Goal: Information Seeking & Learning: Learn about a topic

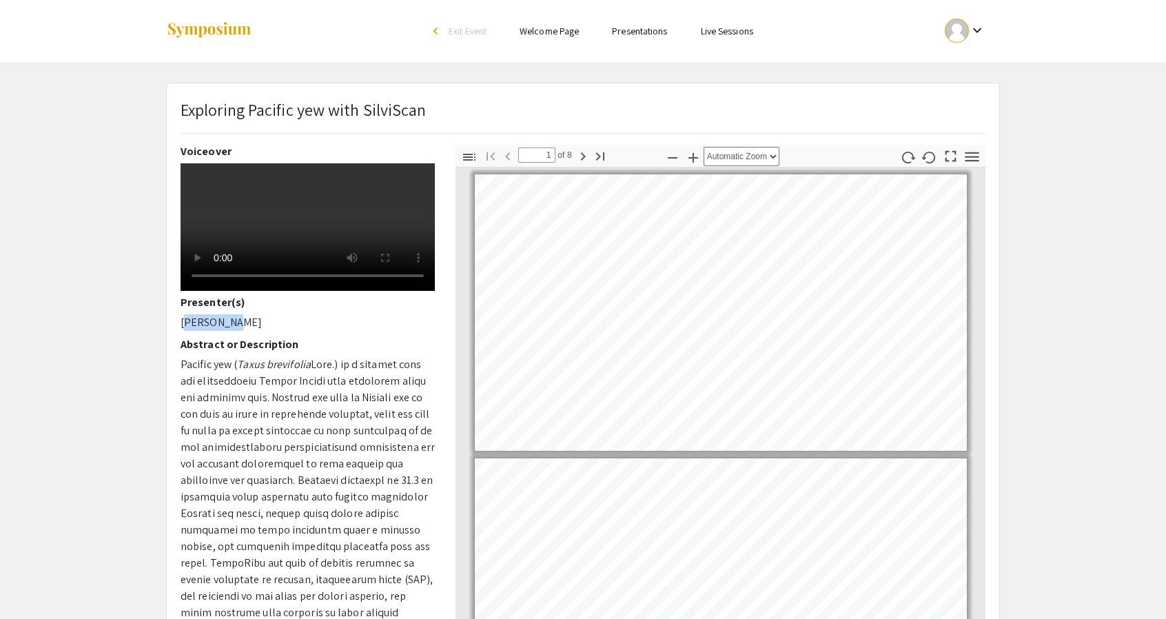
drag, startPoint x: 178, startPoint y: 345, endPoint x: 229, endPoint y: 350, distance: 51.2
click at [229, 350] on div "Voiceover Presenter(s) [PERSON_NAME] Abstract or Description Pacific yew ( Taxu…" at bounding box center [307, 386] width 275 height 483
copy p "[PERSON_NAME]"
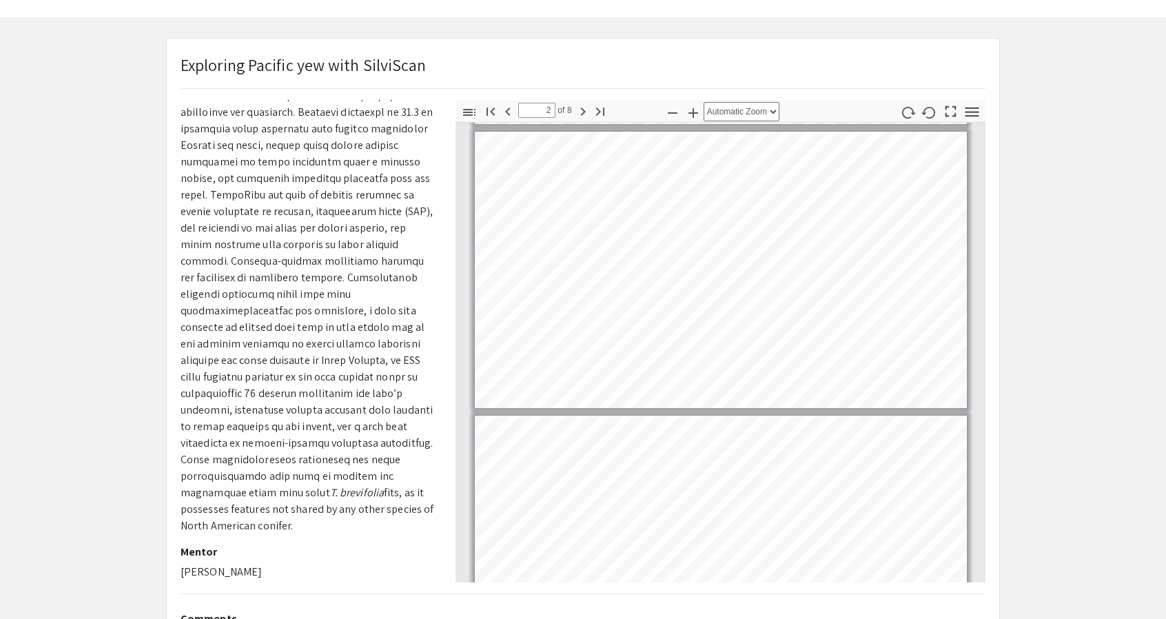
scroll to position [85, 0]
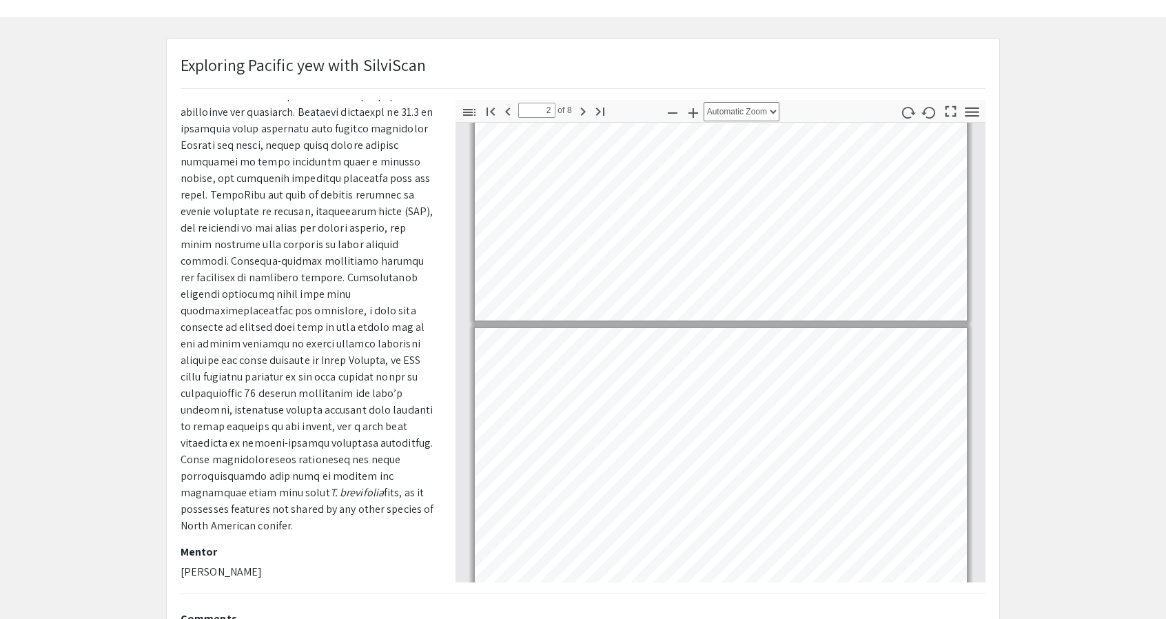
type input "1"
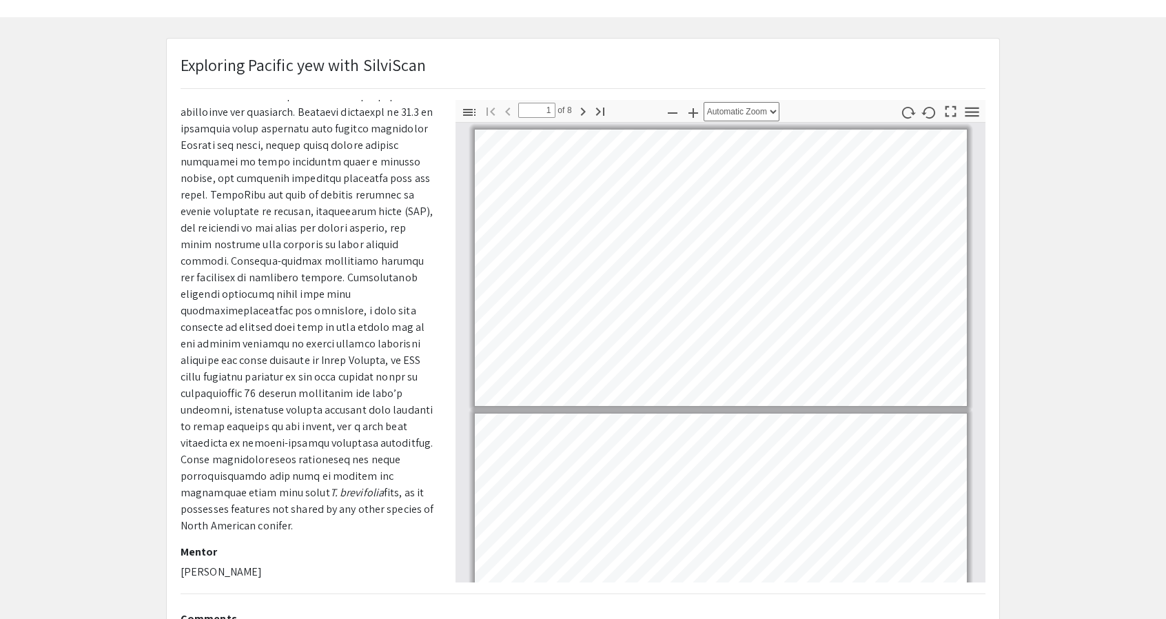
scroll to position [0, 0]
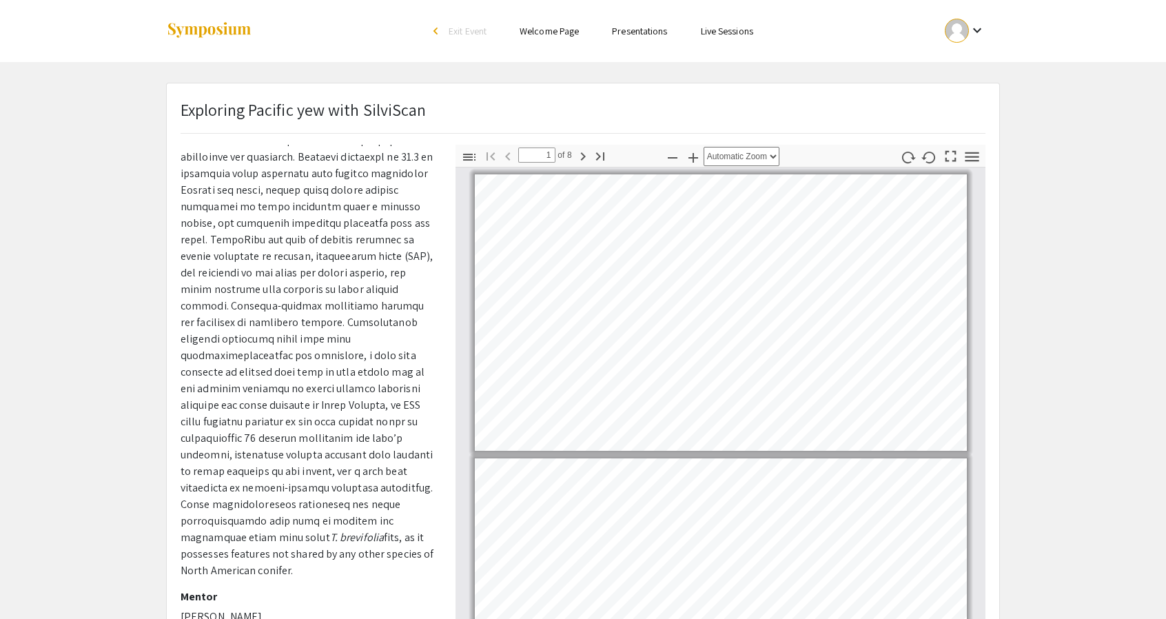
click at [344, 79] on div "Skip navigation arrow_back_ios Exit Event Welcome Page Presentations Live Sessi…" at bounding box center [583, 400] width 1166 height 800
click at [625, 30] on link "Presentations" at bounding box center [639, 31] width 55 height 12
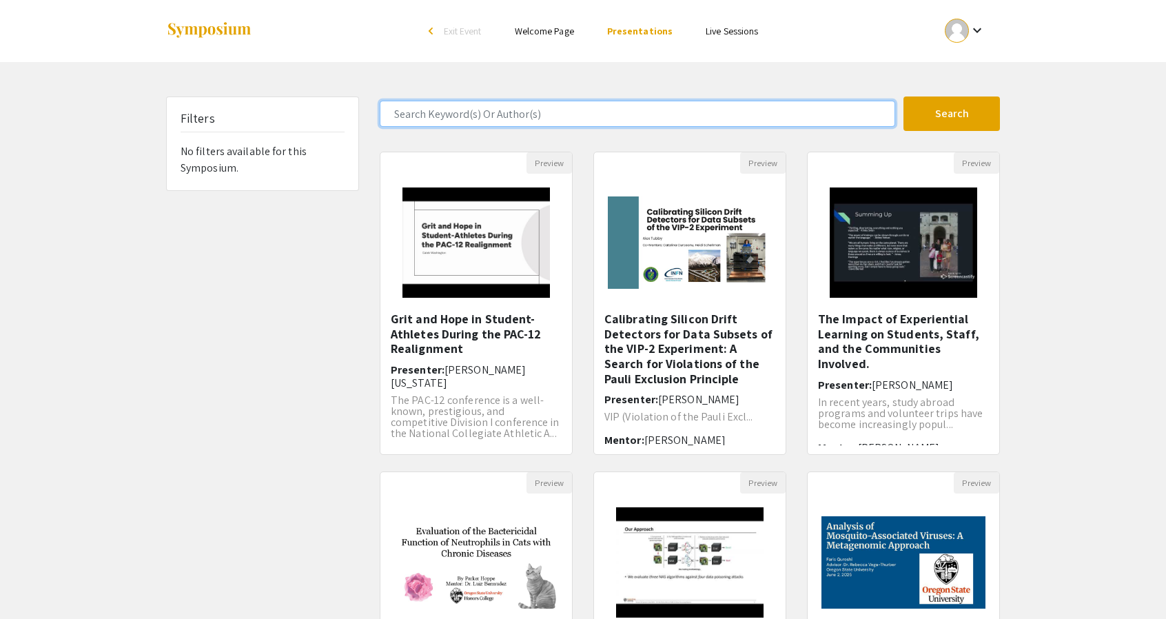
click at [447, 103] on input "Search Keyword(s) Or Author(s)" at bounding box center [638, 114] width 516 height 26
type input "e"
click at [904, 97] on button "Search" at bounding box center [952, 114] width 97 height 34
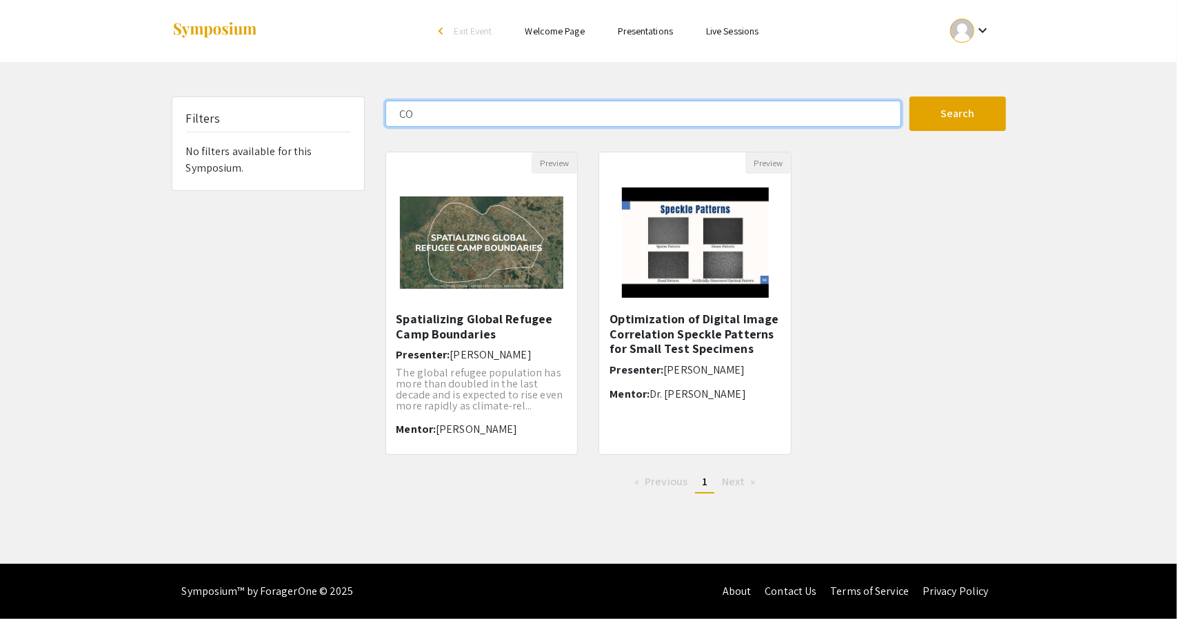
type input "C"
type input "engineering"
click at [909, 97] on button "Search" at bounding box center [957, 114] width 97 height 34
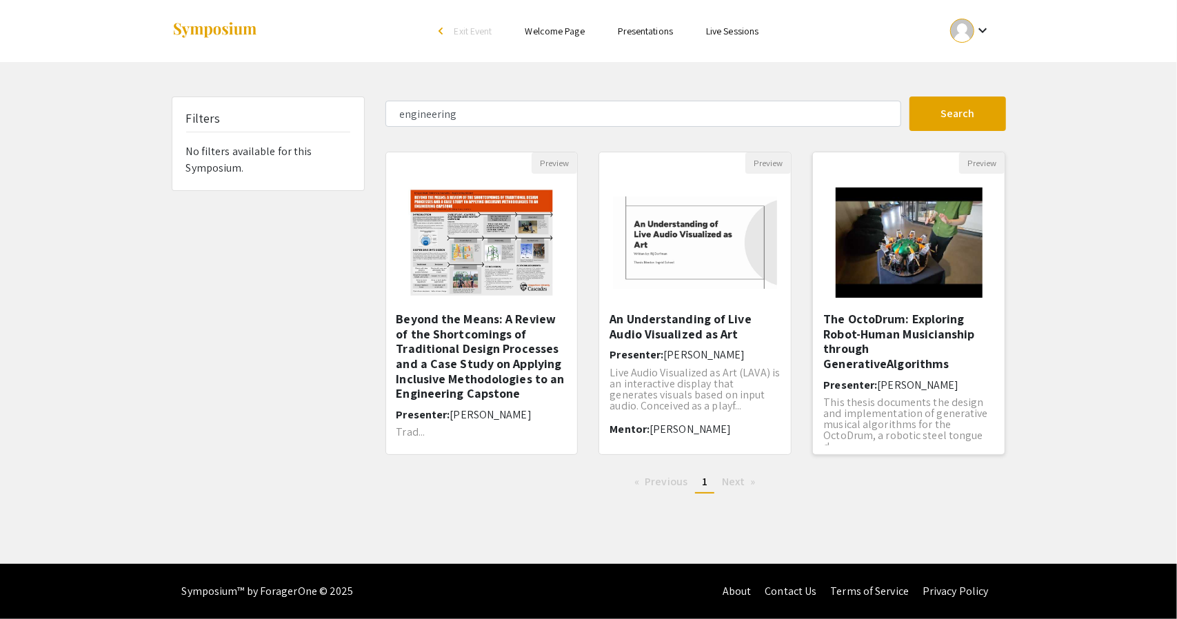
click at [935, 378] on h6 "Presenter: [PERSON_NAME]" at bounding box center [908, 384] width 171 height 13
type input "[PERSON_NAME]"
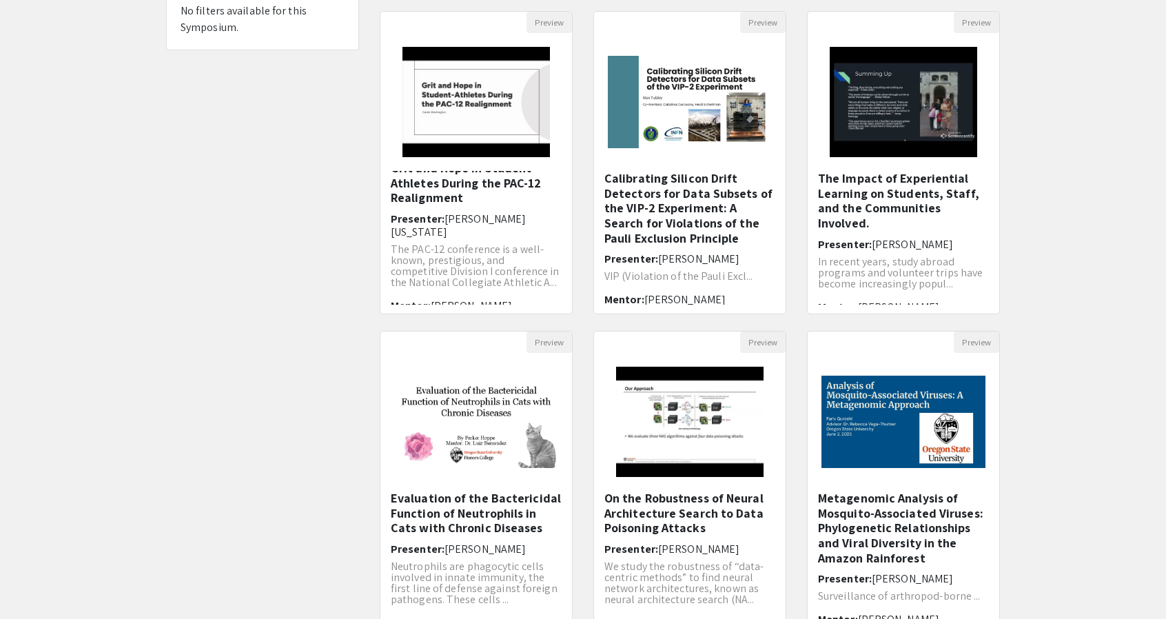
scroll to position [139, 0]
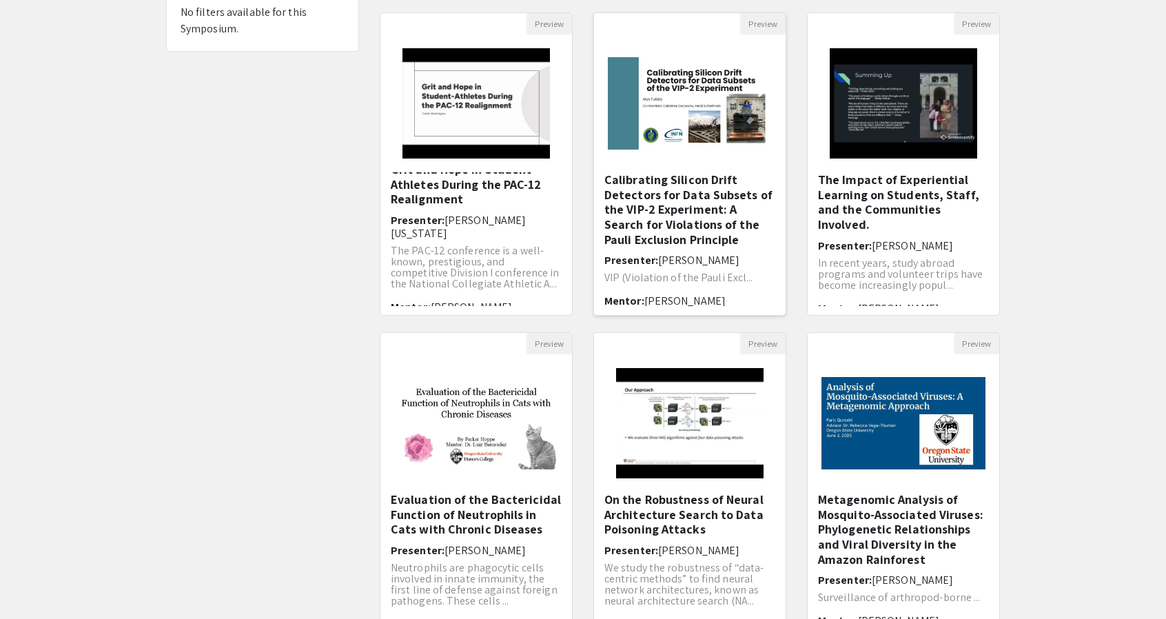
click at [649, 207] on h5 "Calibrating Silicon Drift Detectors for Data Subsets of the VIP-2 Experiment: A…" at bounding box center [690, 209] width 171 height 74
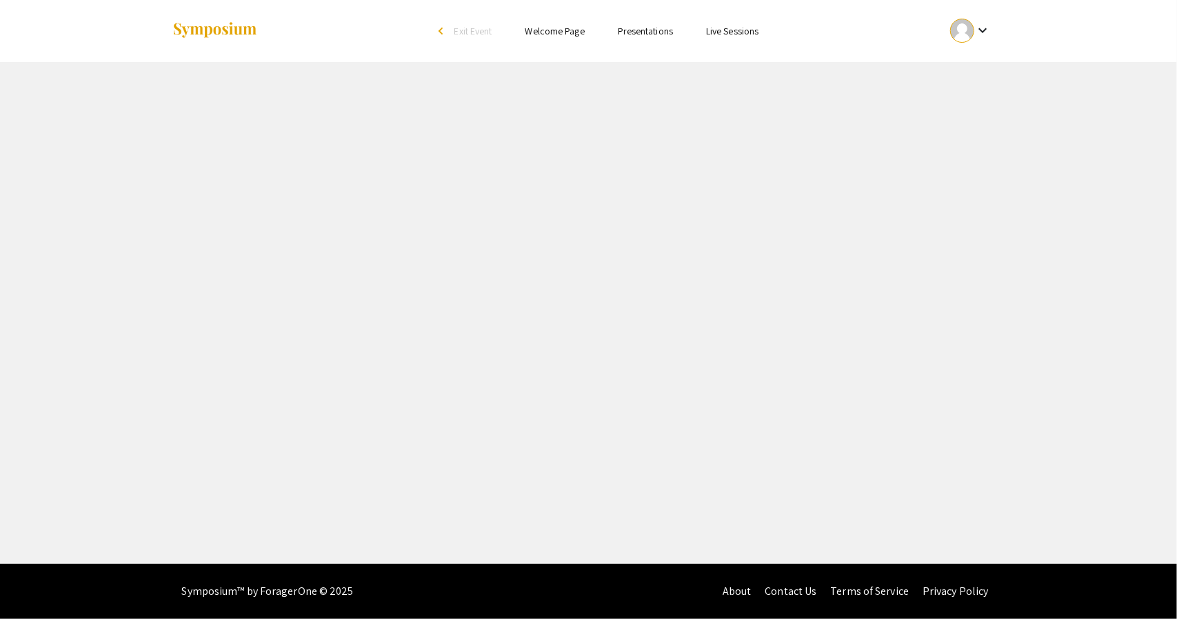
select select "custom"
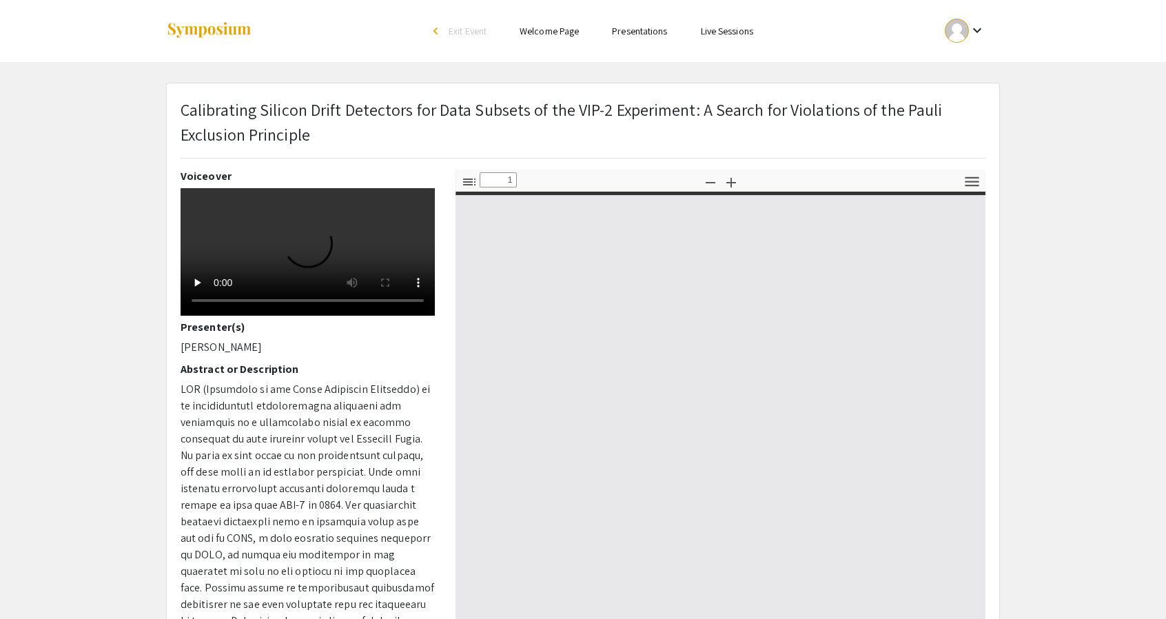
type input "0"
select select "custom"
type input "1"
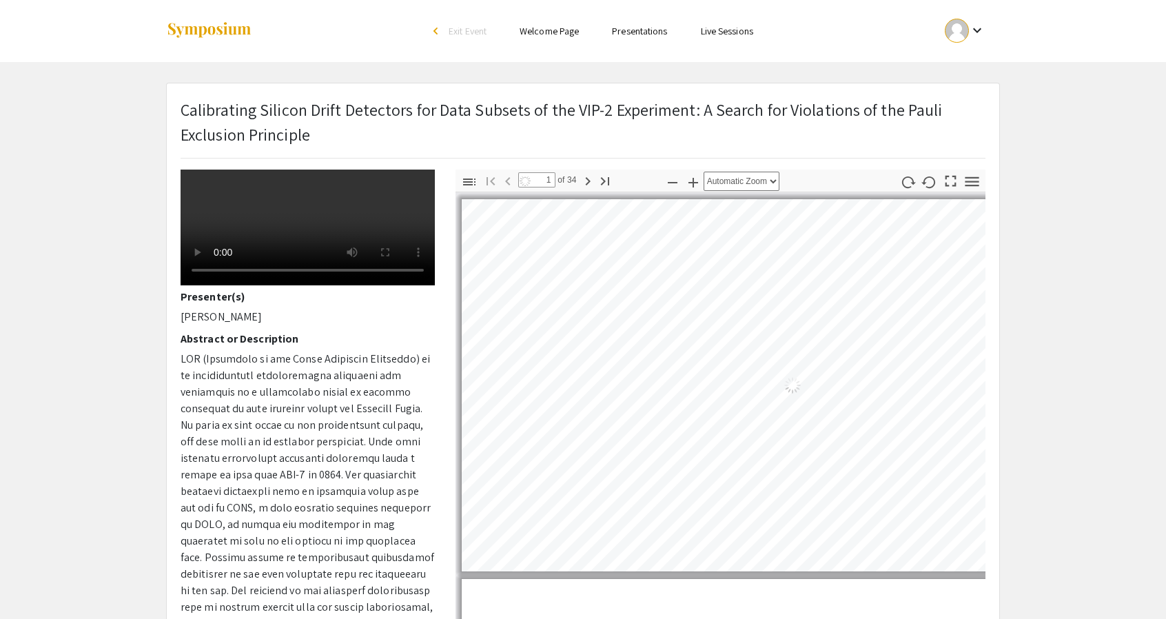
select select "auto"
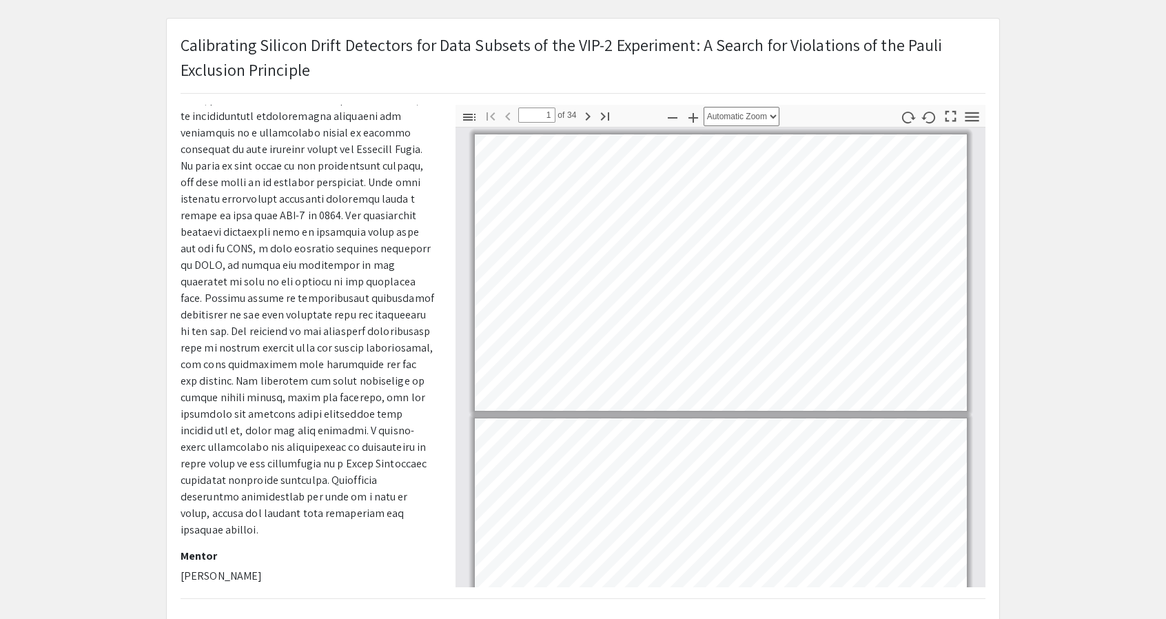
scroll to position [66, 0]
click at [234, 318] on p at bounding box center [308, 313] width 254 height 447
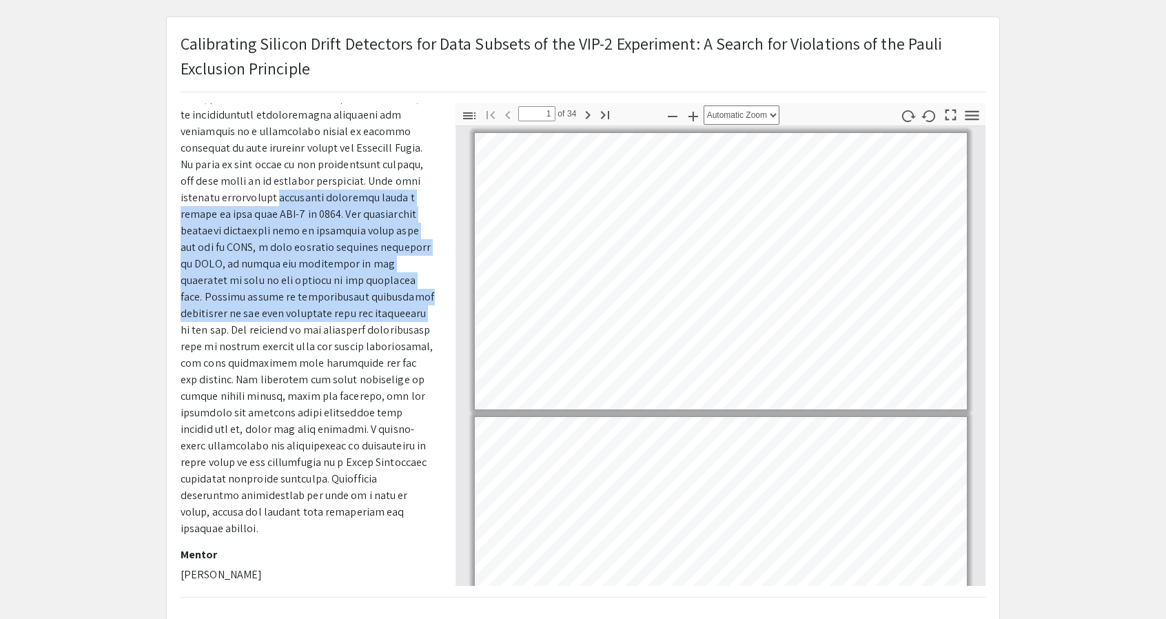
drag, startPoint x: 234, startPoint y: 318, endPoint x: 141, endPoint y: 286, distance: 99.0
click at [141, 286] on app-presentation "Calibrating Silicon Drift Detectors for Data Subsets of the VIP-2 Experiment: A…" at bounding box center [583, 378] width 1166 height 722
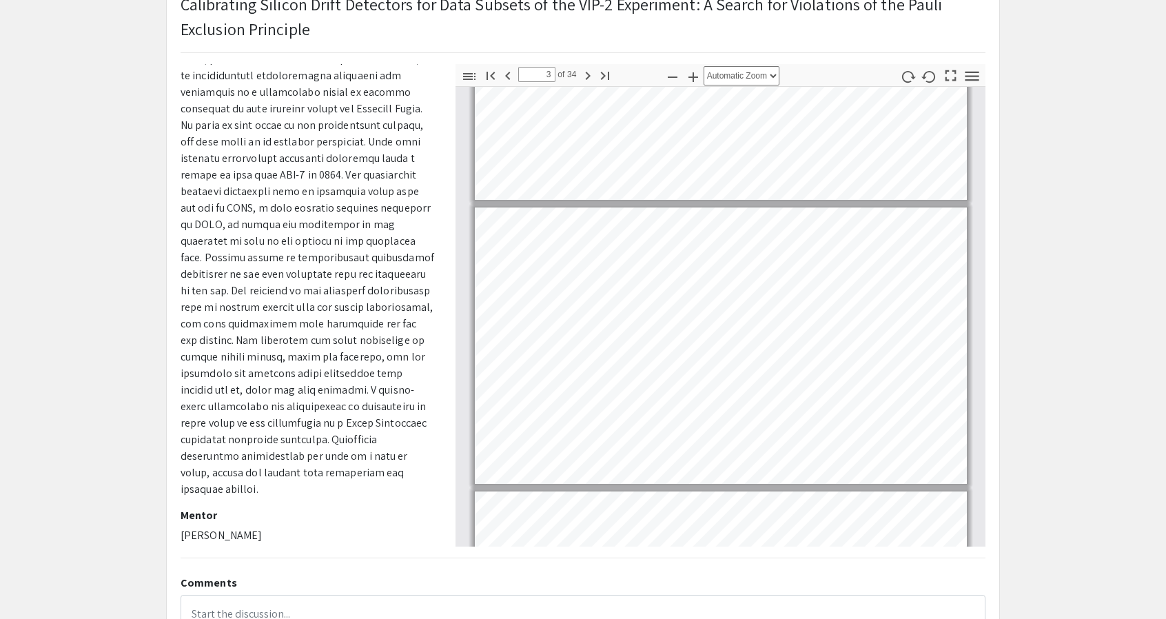
scroll to position [0, 0]
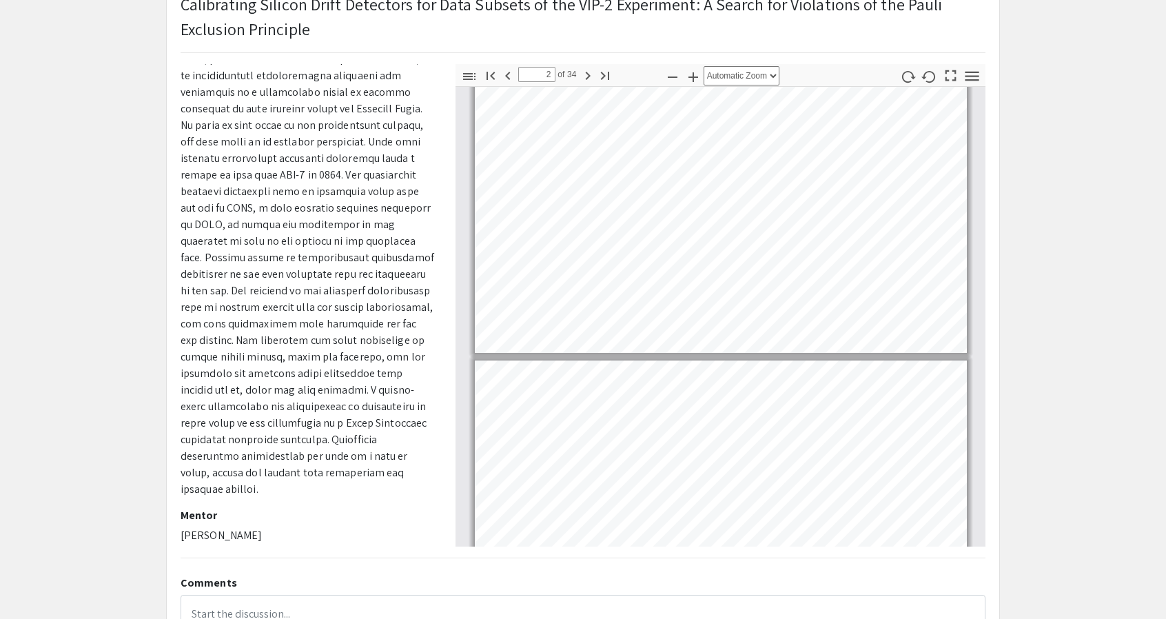
type input "1"
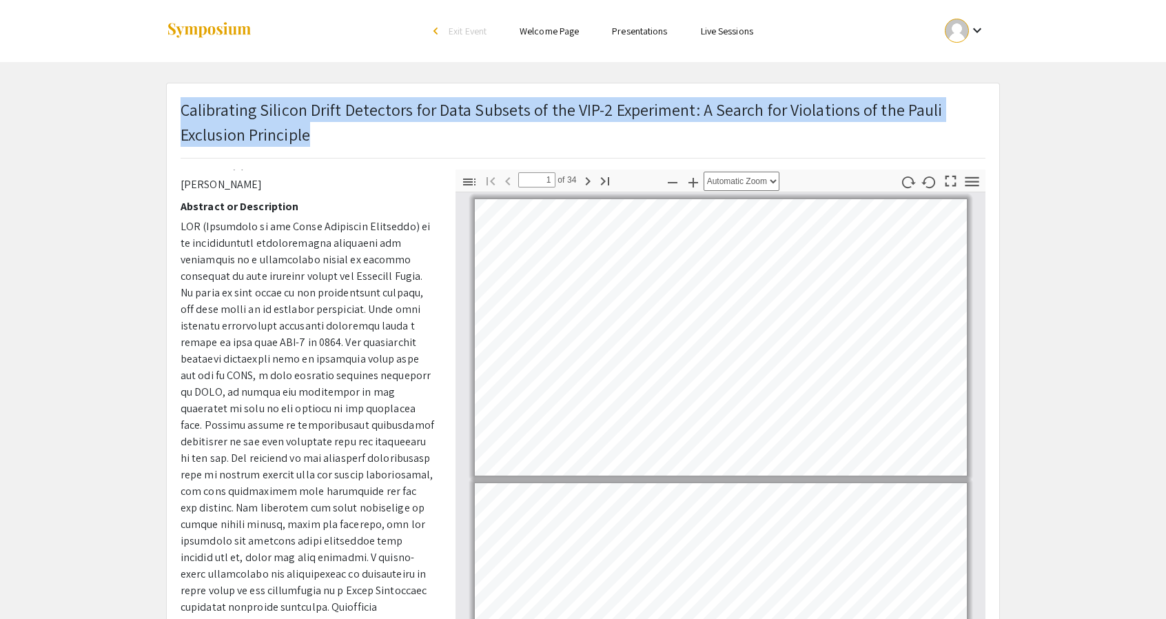
drag, startPoint x: 175, startPoint y: 111, endPoint x: 181, endPoint y: 105, distance: 7.8
click at [181, 105] on div "Calibrating Silicon Drift Detectors for Data Subsets of the VIP-2 Experiment: A…" at bounding box center [583, 133] width 826 height 72
copy p "Calibrating Silicon Drift Detectors for Data Subsets of the VIP-2 Experiment: A…"
drag, startPoint x: 176, startPoint y: 196, endPoint x: 279, endPoint y: 200, distance: 102.1
click at [279, 200] on div "Voiceover Presenter(s) [PERSON_NAME] Abstract or Description Mentor [PERSON_NAM…" at bounding box center [307, 411] width 275 height 483
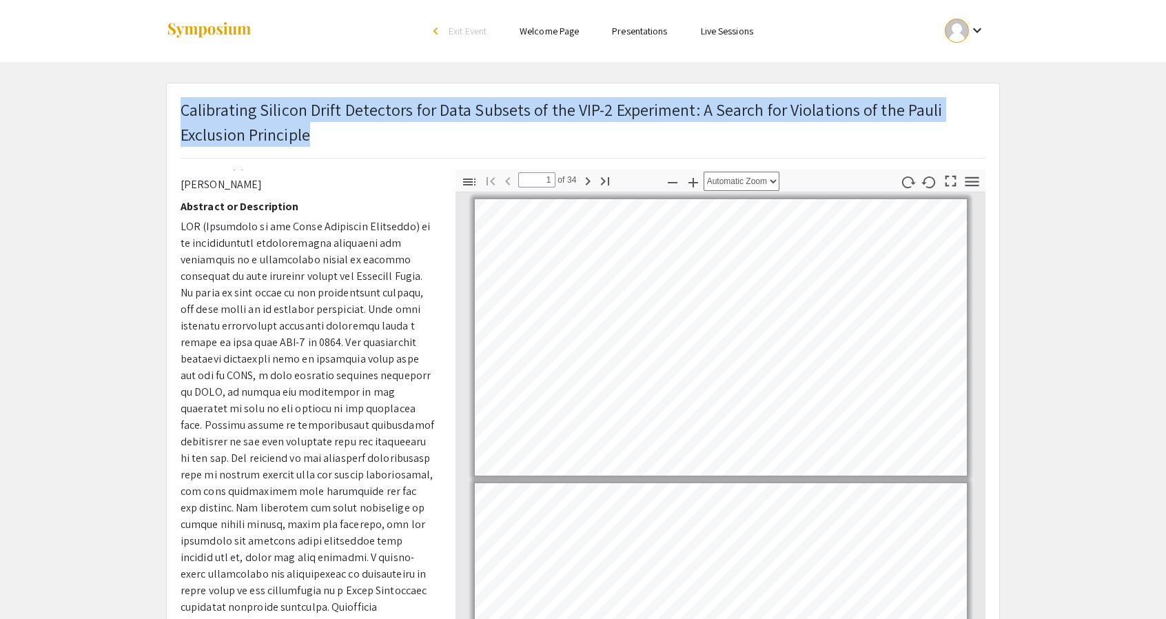
copy p "[PERSON_NAME]"
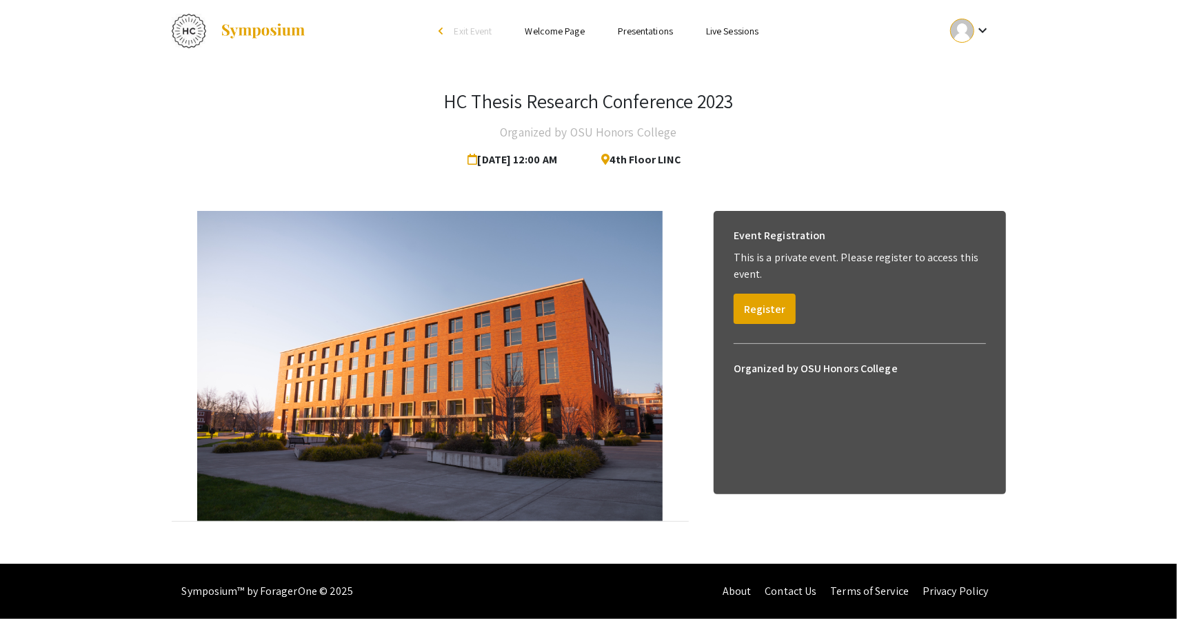
click at [640, 26] on link "Presentations" at bounding box center [645, 31] width 55 height 12
click at [643, 37] on link "Presentations" at bounding box center [645, 31] width 55 height 12
click at [645, 26] on li "Presentations" at bounding box center [645, 31] width 88 height 17
click at [645, 26] on link "Presentations" at bounding box center [645, 31] width 55 height 12
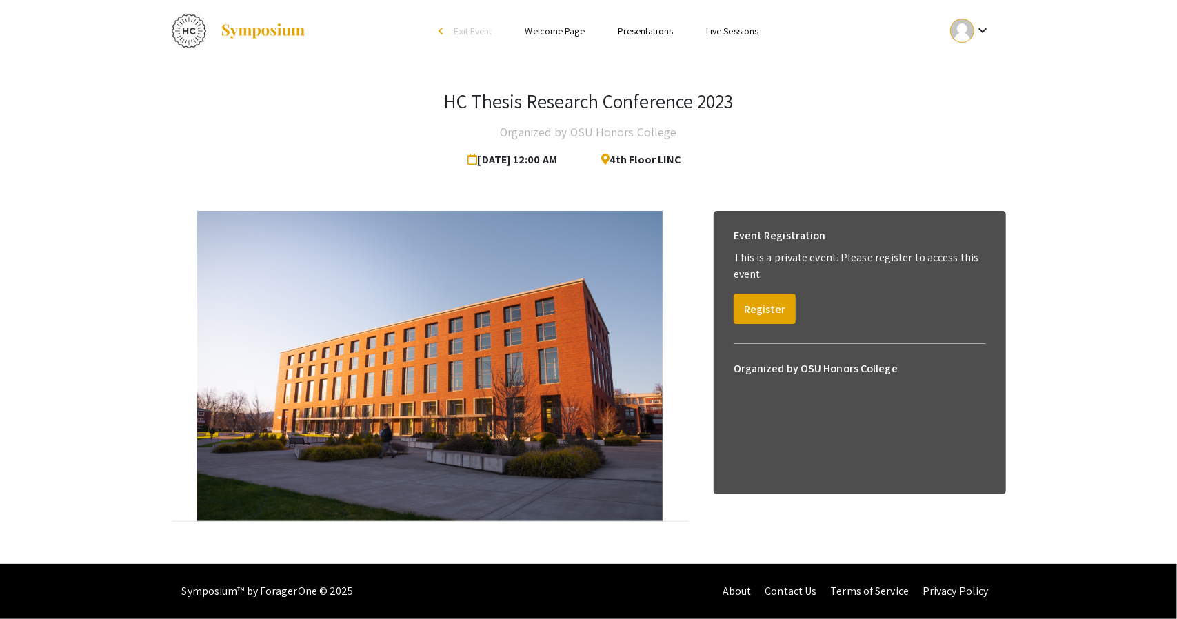
click at [629, 21] on ul "Skip navigation arrow_back_ios Exit Event Welcome Page Presentations Live Sessi…" at bounding box center [588, 31] width 275 height 62
click at [629, 39] on ul "Skip navigation arrow_back_ios Exit Event Welcome Page Presentations Live Sessi…" at bounding box center [588, 31] width 275 height 62
click at [639, 32] on link "Presentations" at bounding box center [645, 31] width 55 height 12
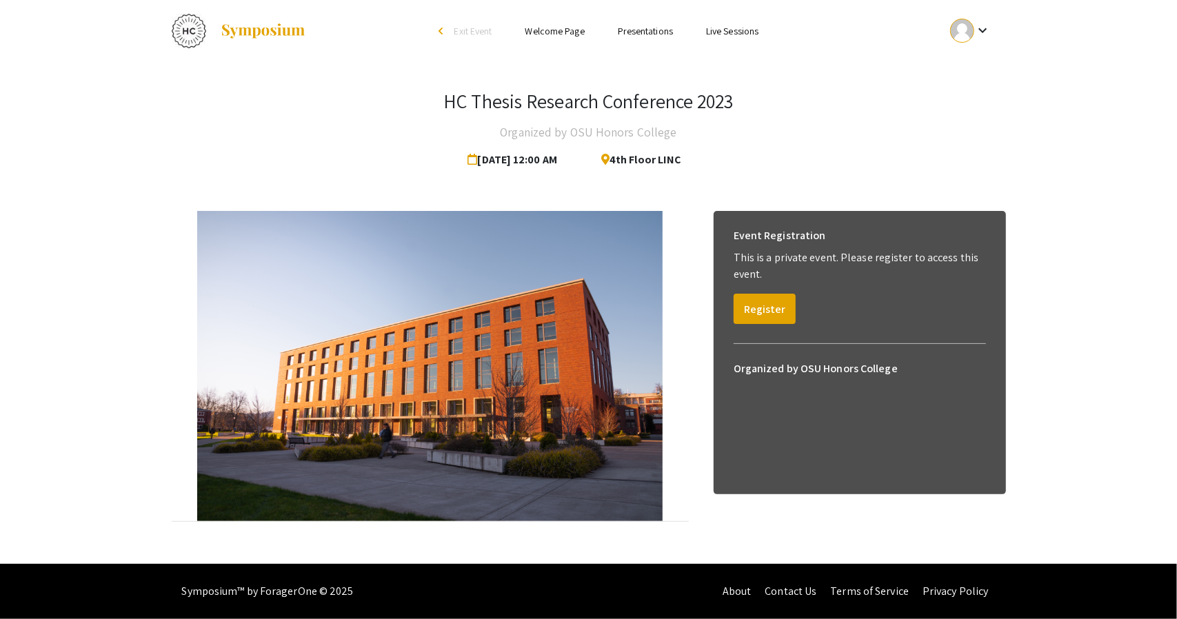
click at [639, 32] on link "Presentations" at bounding box center [645, 31] width 55 height 12
click at [761, 313] on button "Register" at bounding box center [765, 309] width 62 height 30
click at [742, 287] on button "View" at bounding box center [755, 292] width 43 height 30
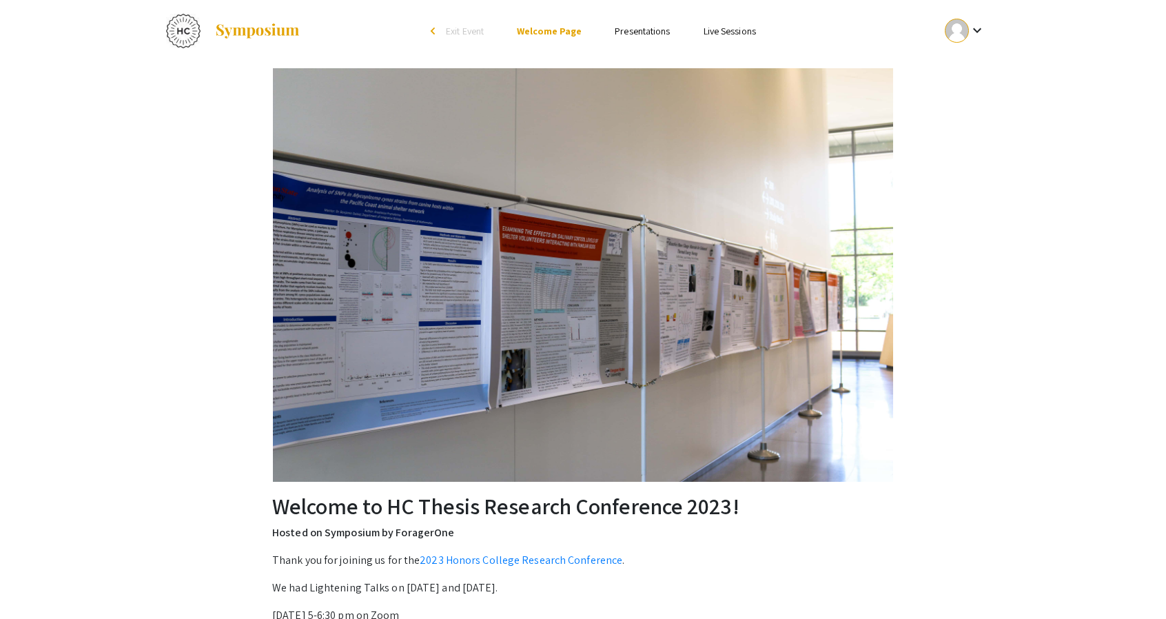
click at [622, 39] on ul "Skip navigation arrow_back_ios Exit Event Welcome Page Presentations Live Sessi…" at bounding box center [582, 31] width 275 height 62
click at [640, 26] on link "Presentations" at bounding box center [642, 31] width 55 height 12
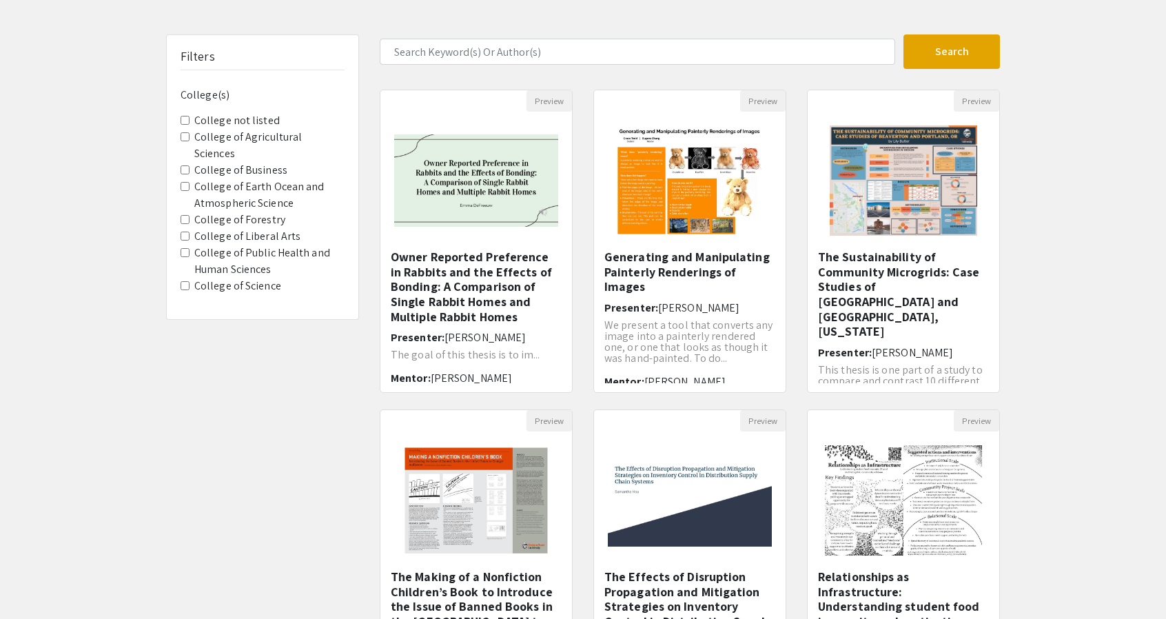
scroll to position [65, 0]
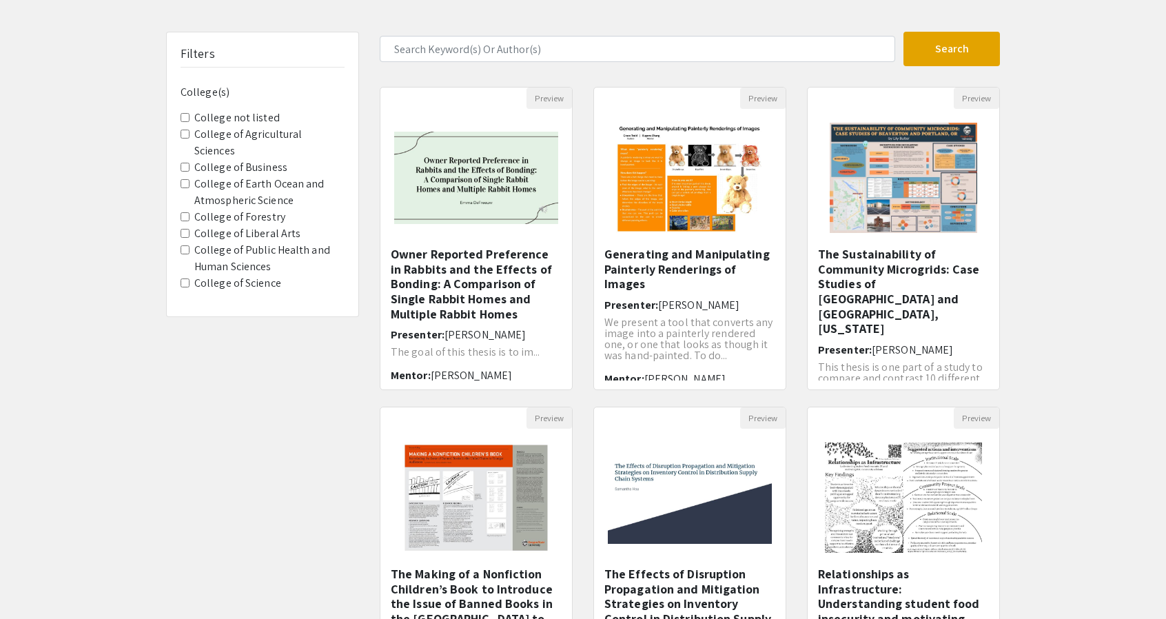
click at [179, 116] on div "Filters College(s) College not listed College of Agricultural Sciences College …" at bounding box center [263, 174] width 192 height 284
click at [183, 116] on listed "College not listed" at bounding box center [185, 117] width 9 height 9
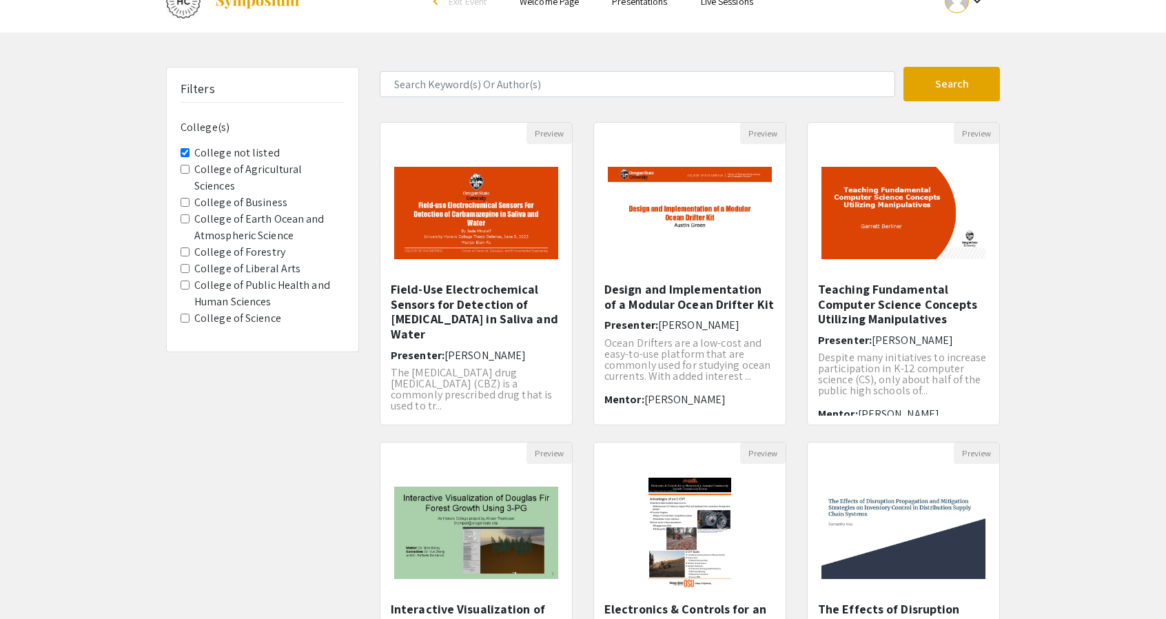
scroll to position [32, 0]
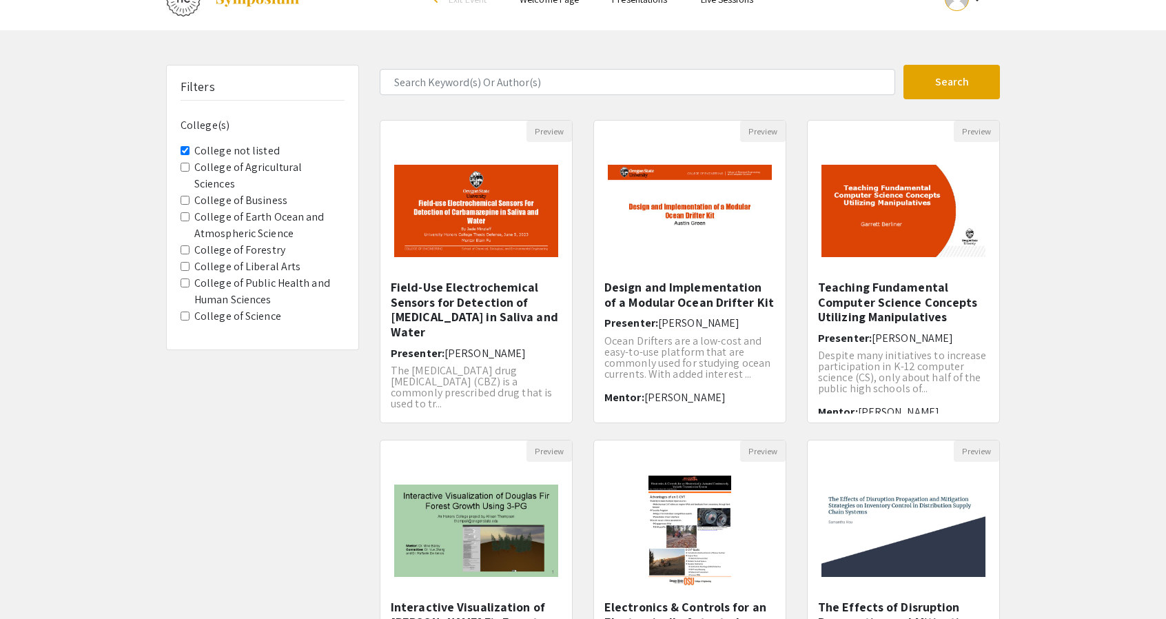
click at [186, 312] on Science "College of Science" at bounding box center [185, 316] width 9 height 9
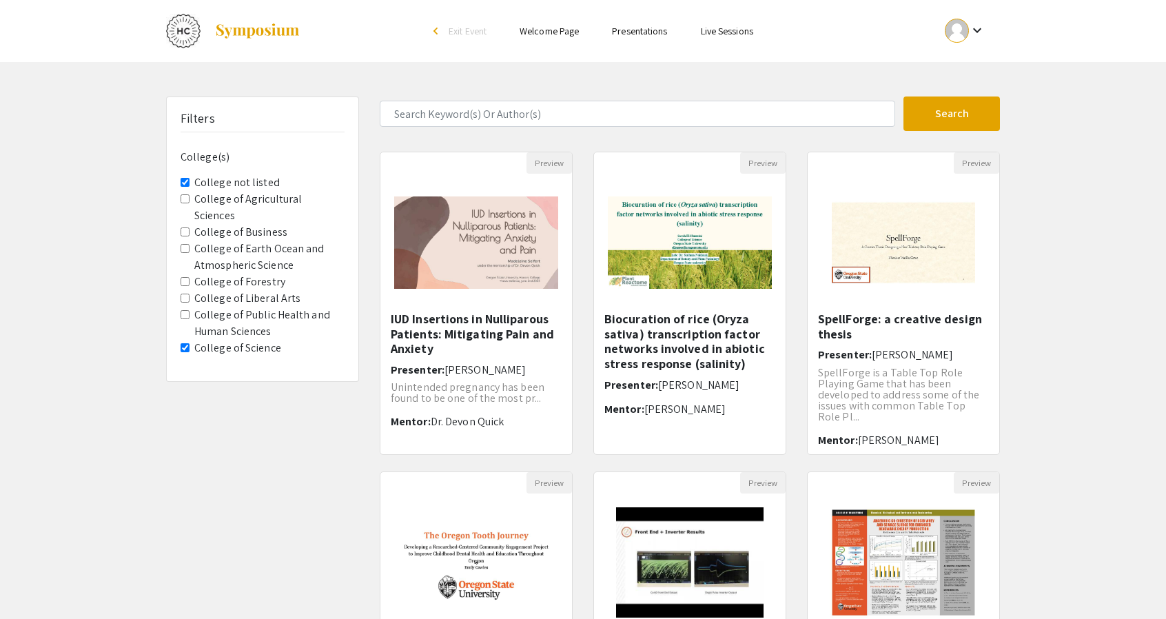
click at [181, 343] on Science "College of Science" at bounding box center [185, 347] width 9 height 9
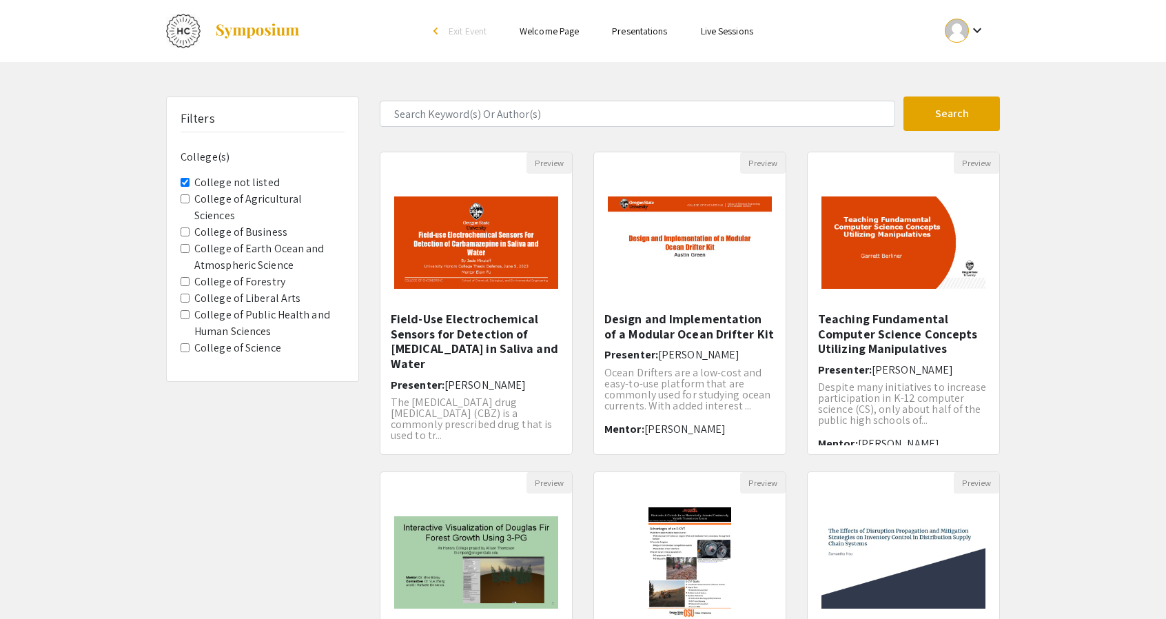
click at [185, 179] on listed "College not listed" at bounding box center [185, 182] width 9 height 9
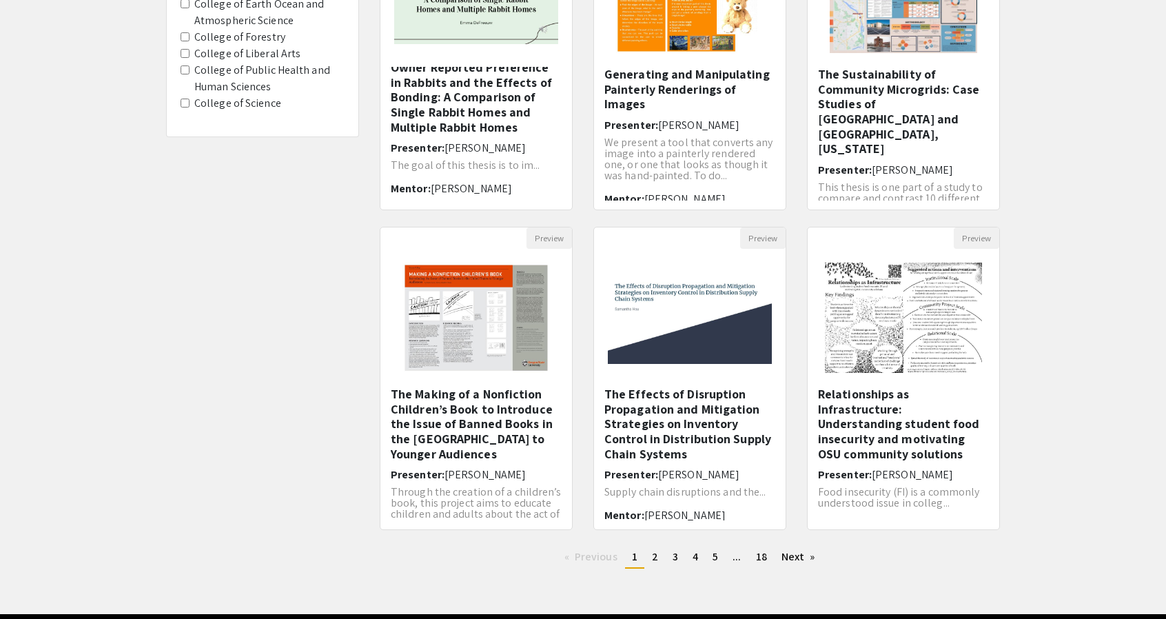
scroll to position [247, 0]
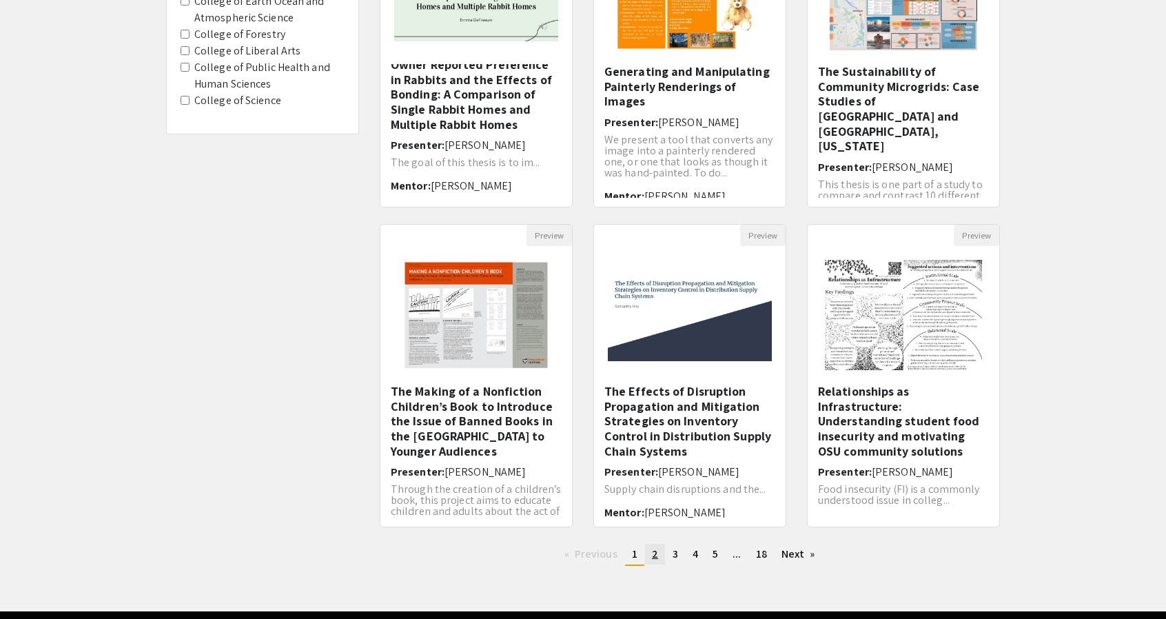
click at [658, 548] on link "page 2" at bounding box center [655, 554] width 20 height 21
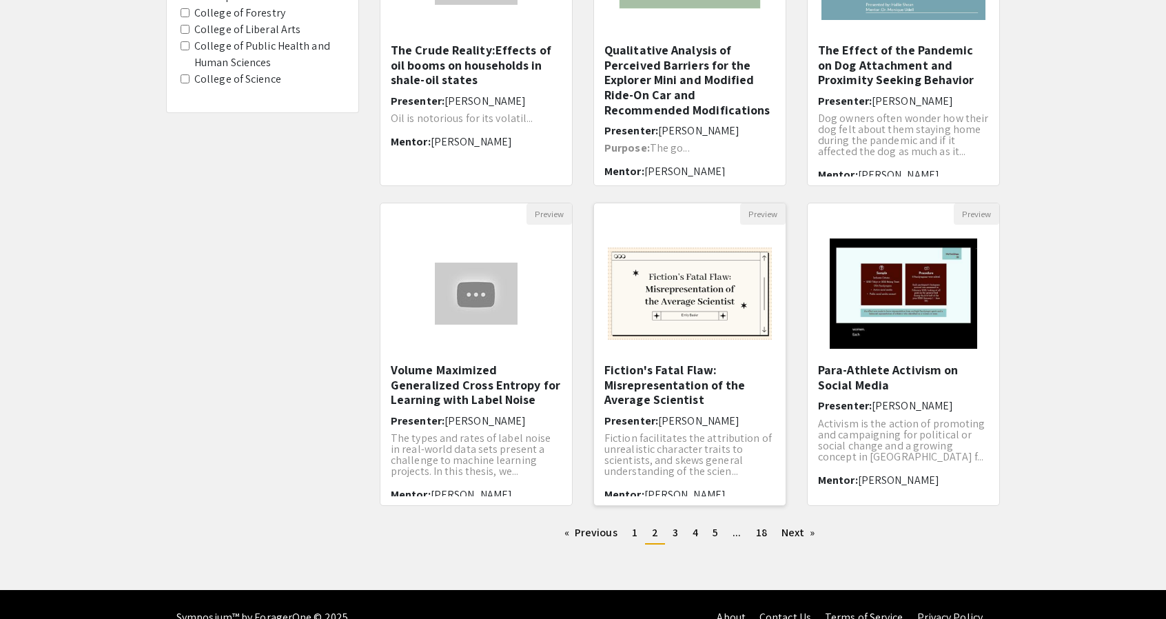
scroll to position [268, 0]
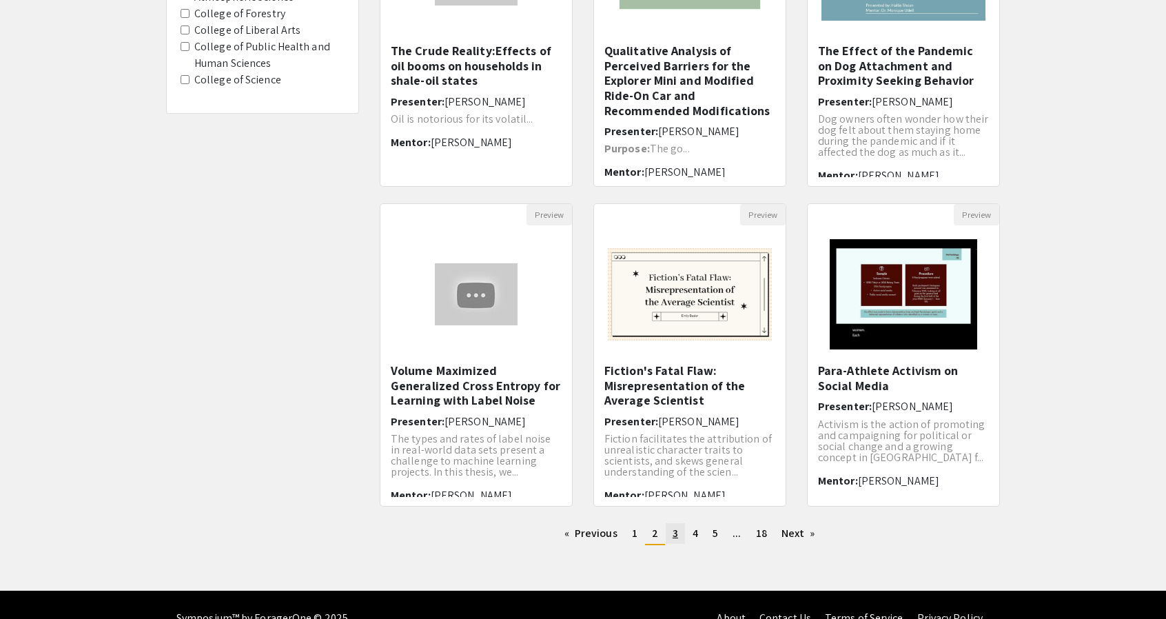
click at [676, 532] on span "3" at bounding box center [676, 533] width 6 height 14
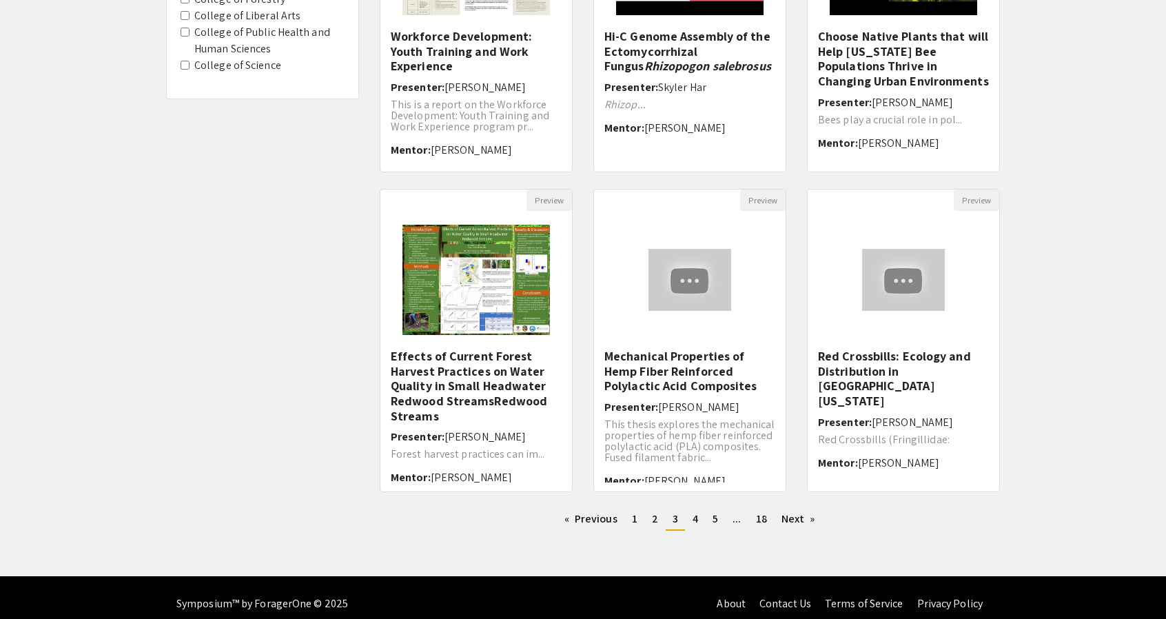
scroll to position [285, 0]
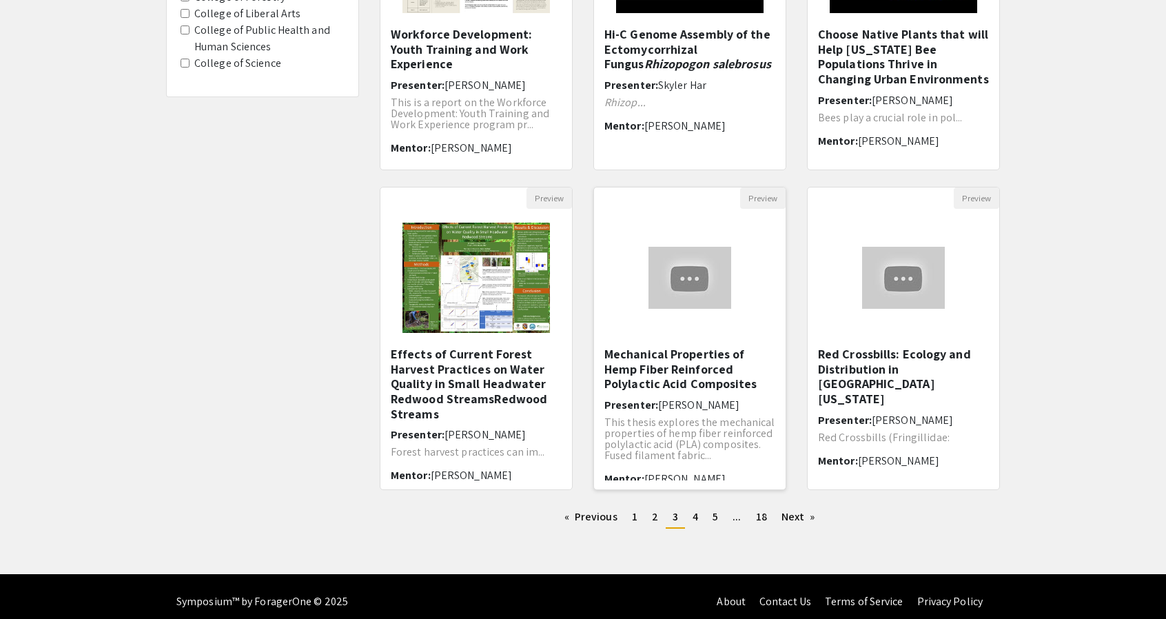
click at [711, 359] on h5 "Mechanical Properties of Hemp Fiber Reinforced Polylactic Acid Composites" at bounding box center [690, 369] width 171 height 45
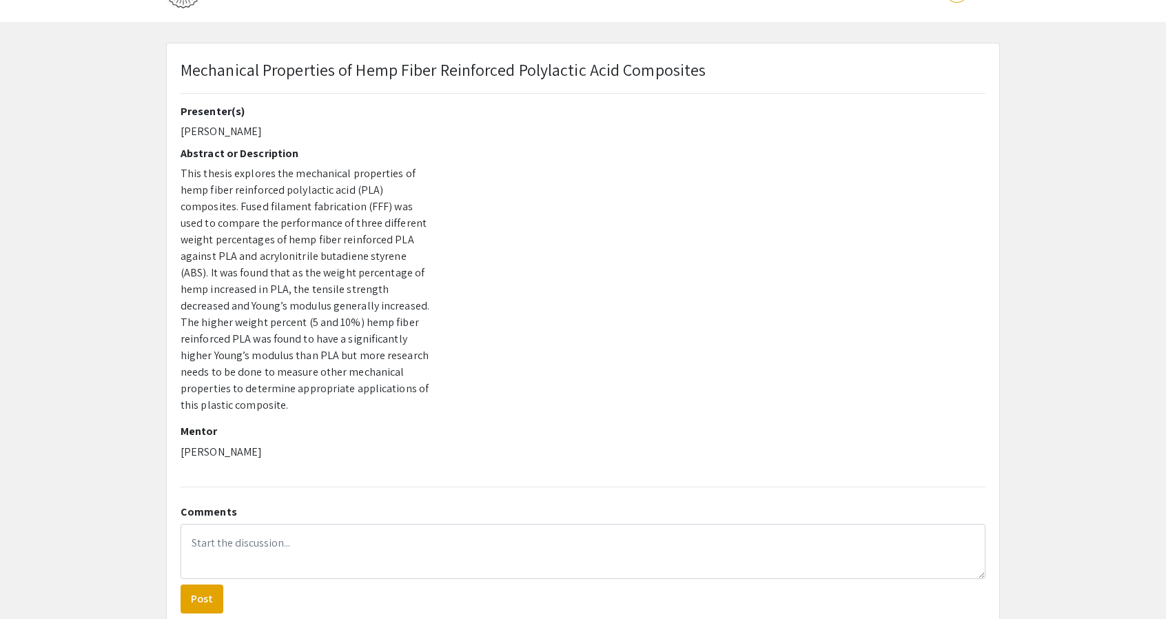
scroll to position [39, 0]
drag, startPoint x: 176, startPoint y: 433, endPoint x: 255, endPoint y: 435, distance: 79.3
click at [255, 435] on div "Presenter(s) Berkeley Skuratowicz Abstract or Description This thesis explores …" at bounding box center [307, 291] width 275 height 371
copy p "Willie Rochefort"
